Goal: Information Seeking & Learning: Learn about a topic

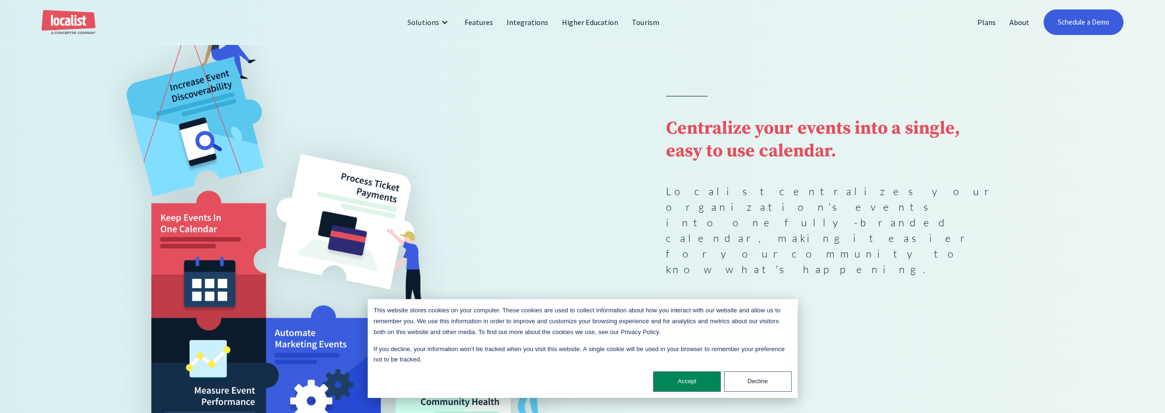
scroll to position [189, 0]
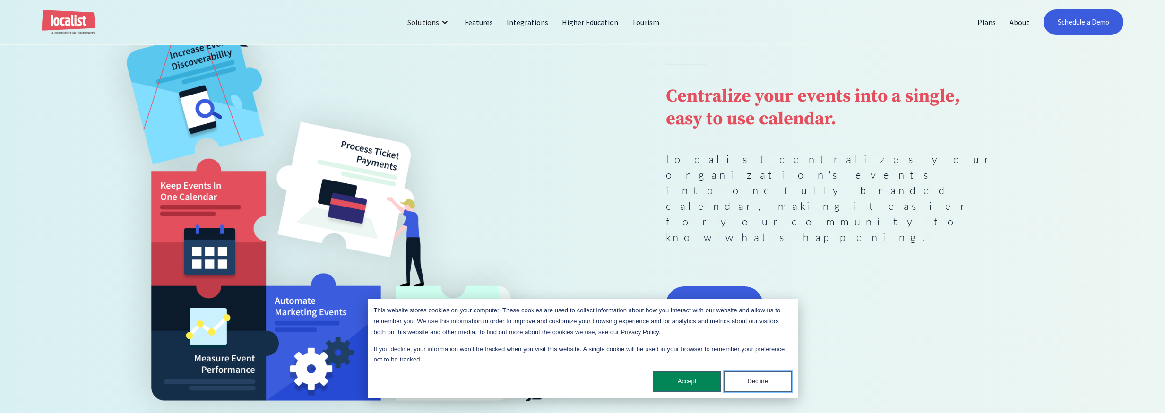
click at [765, 379] on button "Decline" at bounding box center [758, 381] width 68 height 20
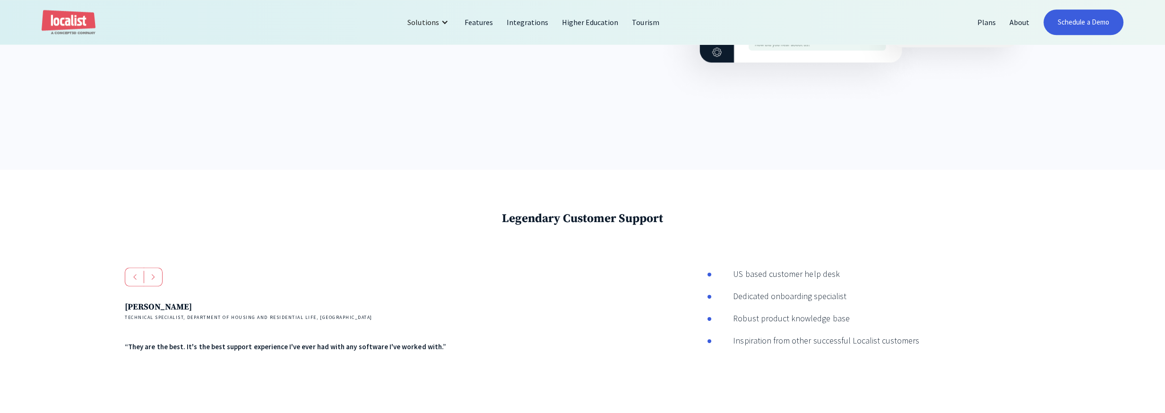
scroll to position [1801, 0]
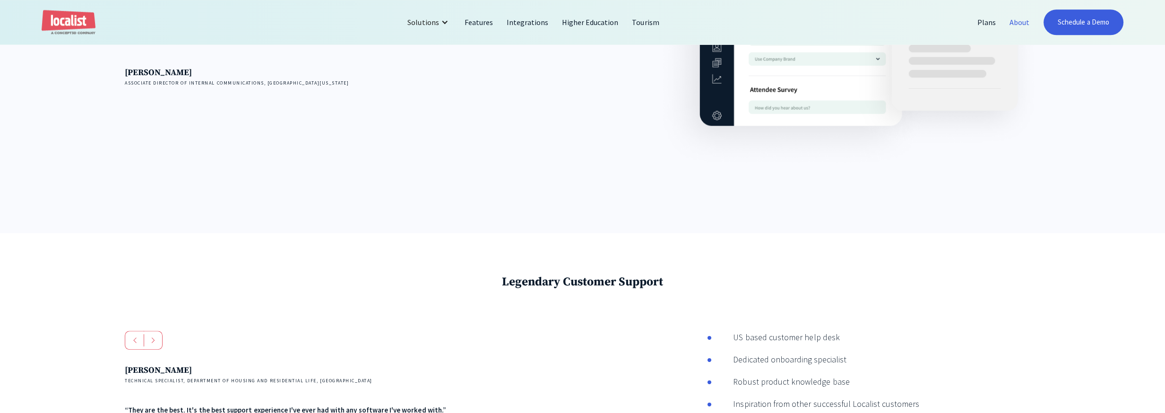
click at [1014, 19] on link "About" at bounding box center [1020, 22] width 34 height 23
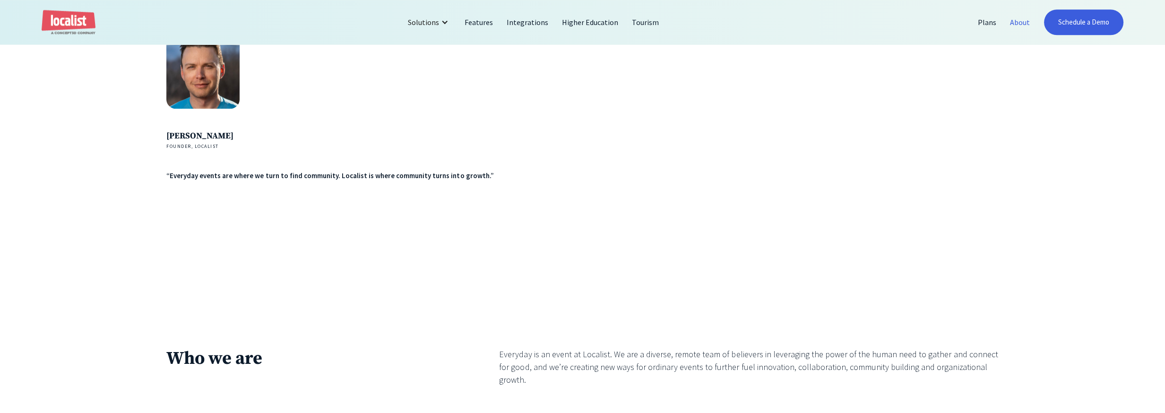
scroll to position [1796, 0]
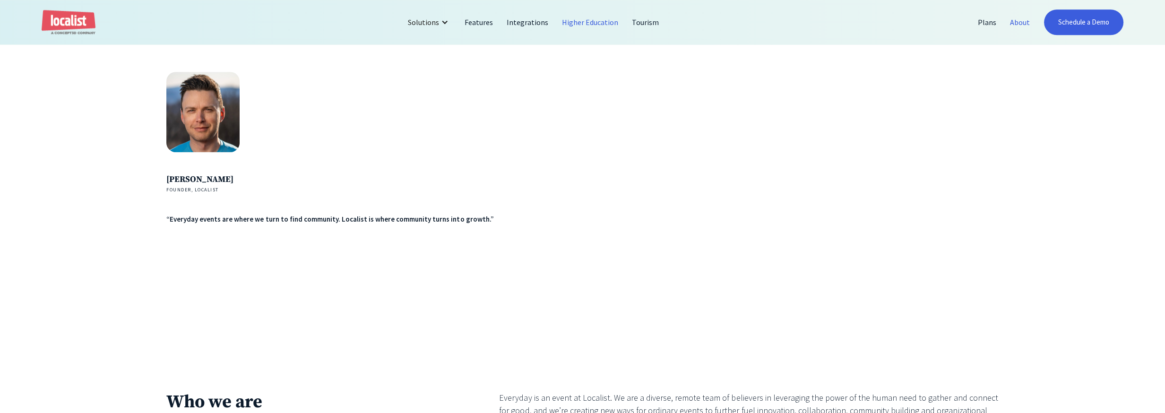
click at [597, 23] on link "Higher Education" at bounding box center [590, 22] width 70 height 23
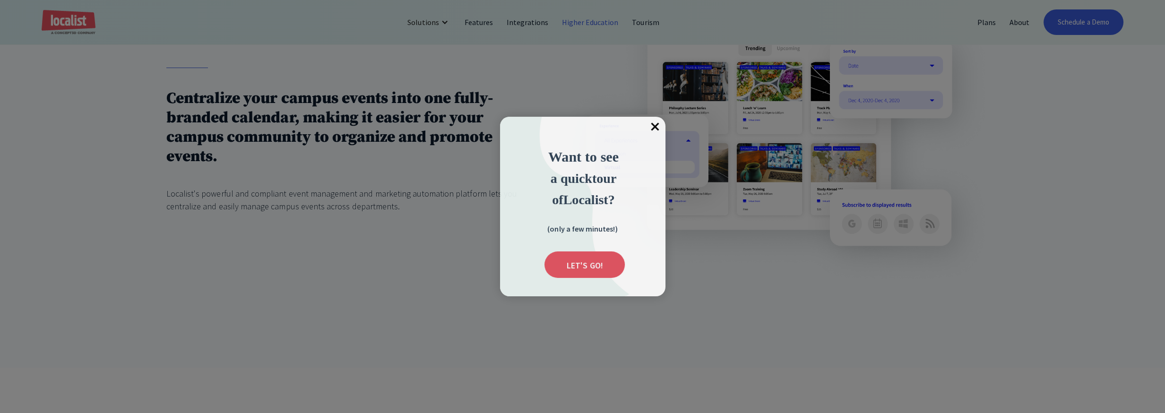
scroll to position [614, 0]
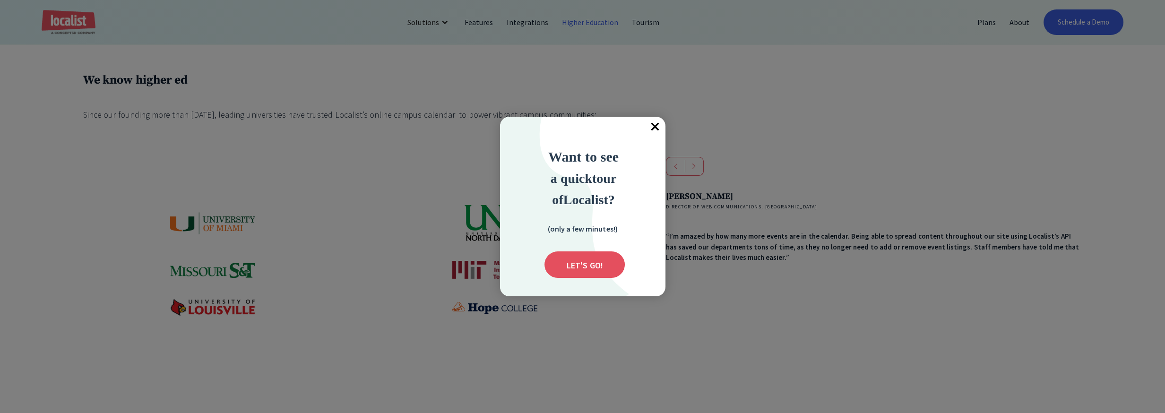
click at [666, 126] on div at bounding box center [582, 206] width 1165 height 413
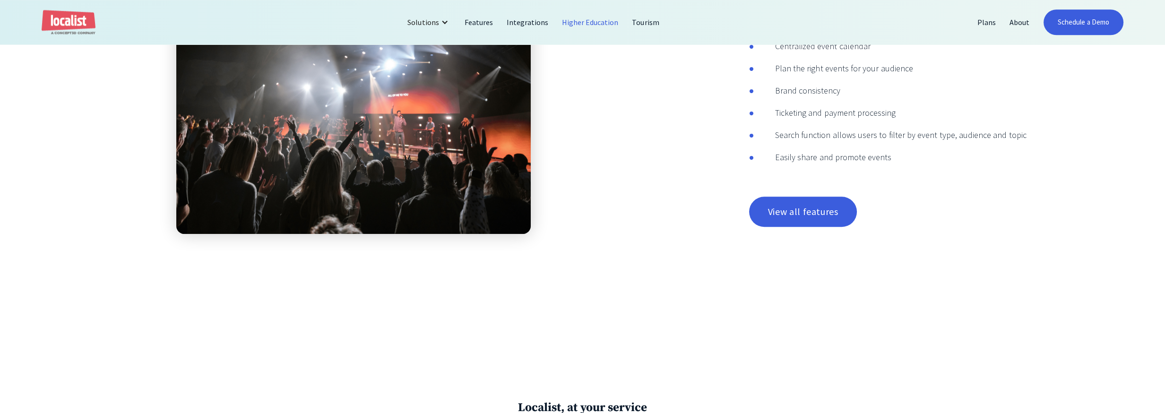
scroll to position [2363, 0]
